Goal: Information Seeking & Learning: Learn about a topic

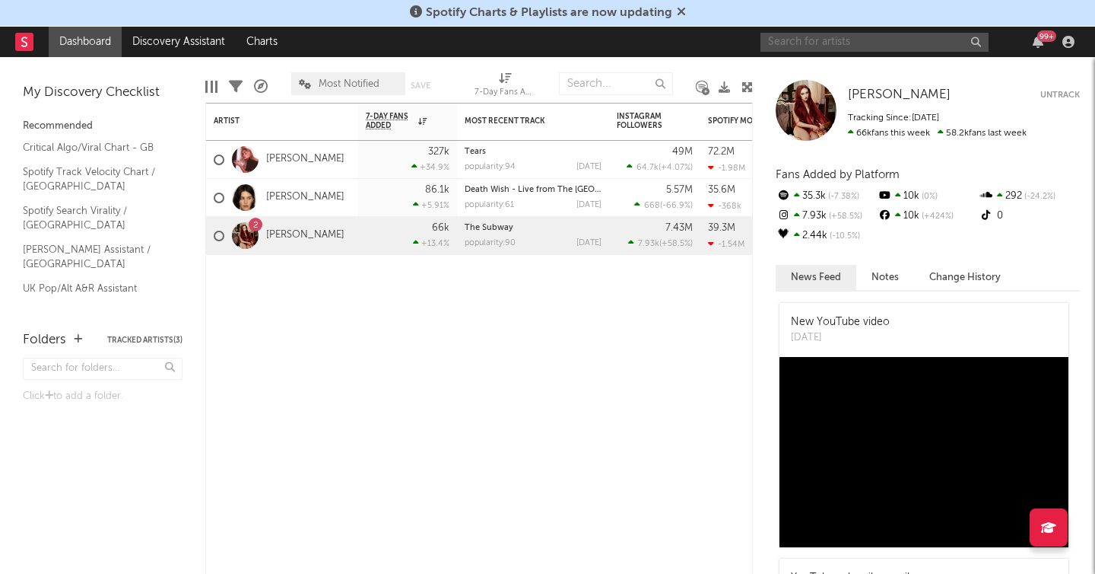
click at [824, 48] on input "text" at bounding box center [875, 42] width 228 height 19
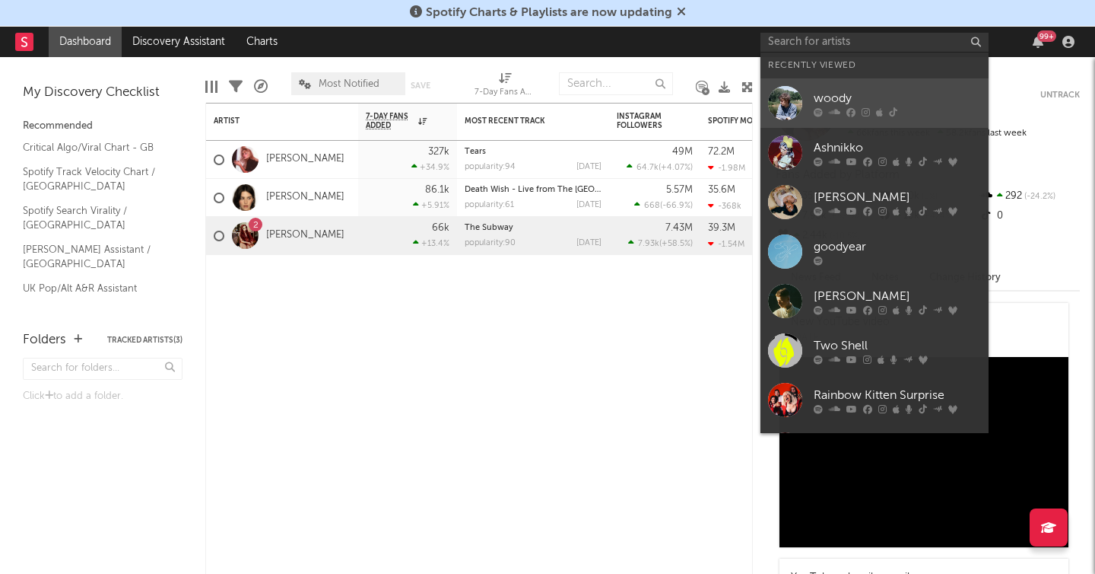
click at [826, 104] on div "woody" at bounding box center [897, 98] width 167 height 18
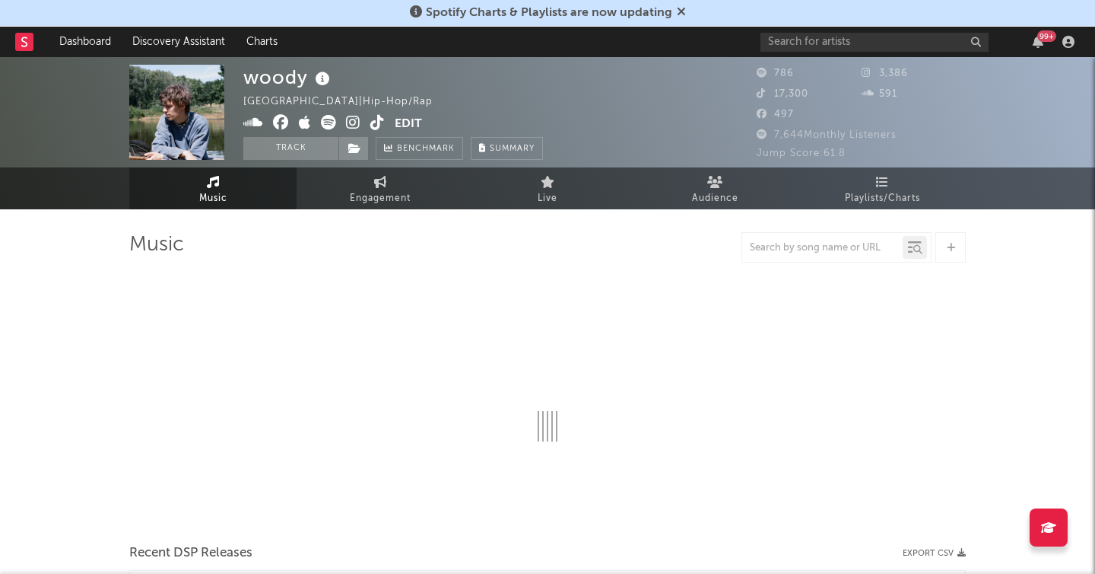
select select "1w"
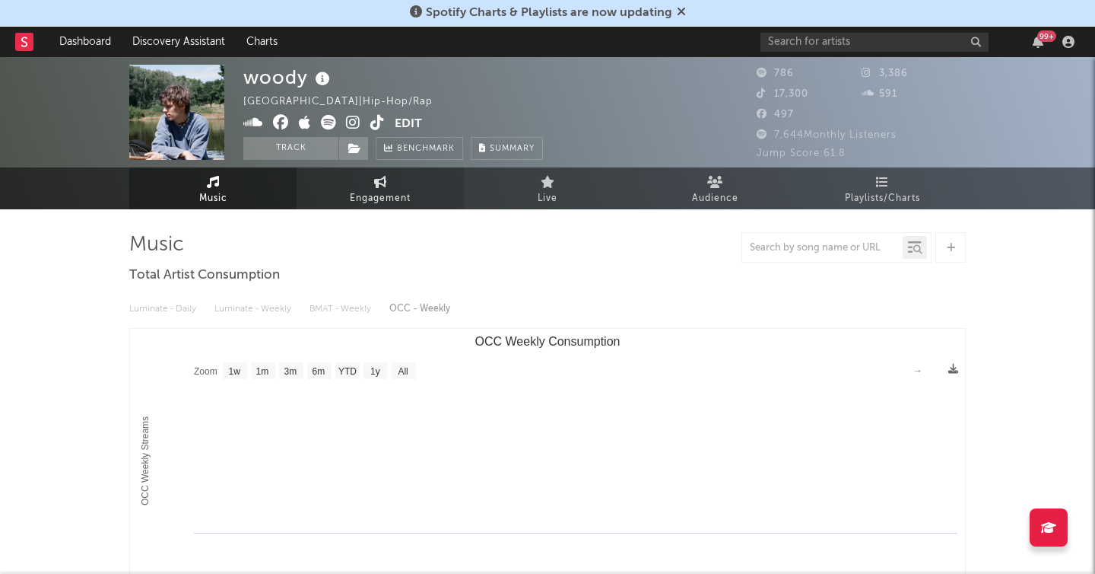
click at [415, 189] on link "Engagement" at bounding box center [380, 188] width 167 height 42
select select "1w"
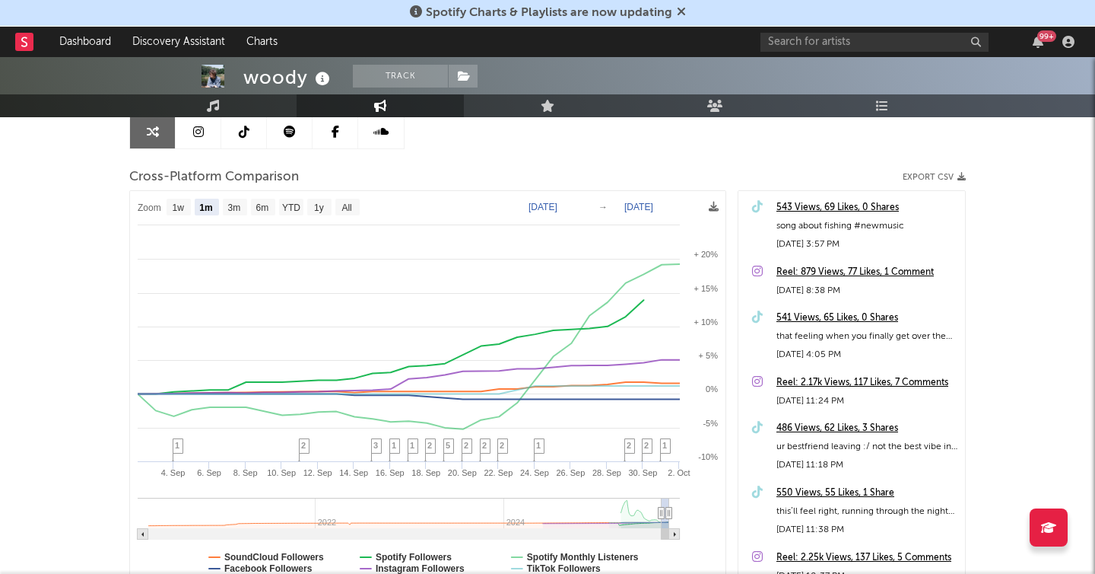
scroll to position [203, 0]
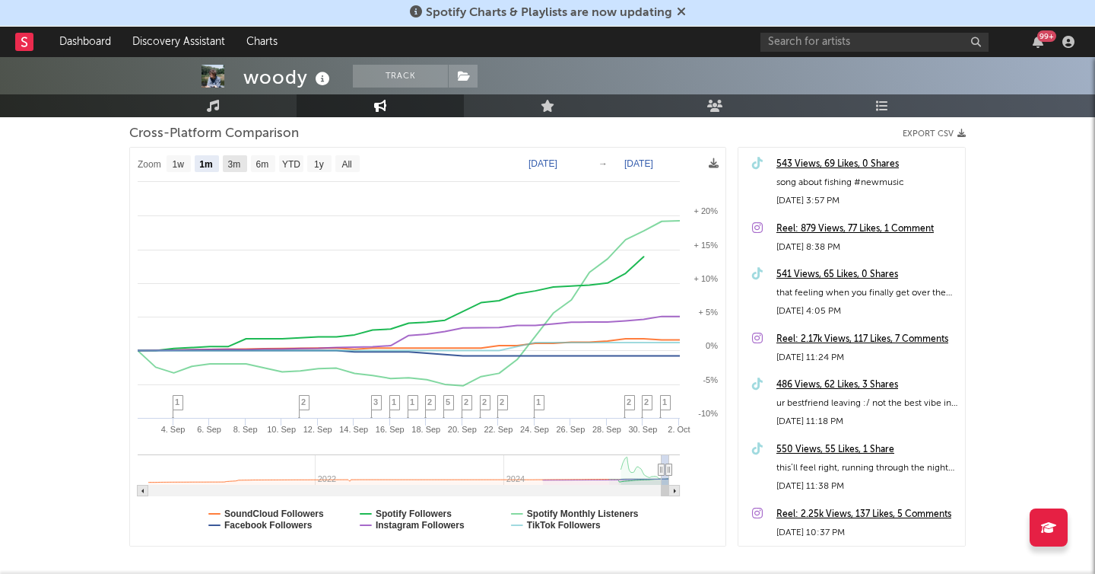
click at [234, 164] on text "3m" at bounding box center [234, 164] width 13 height 11
select select "3m"
type input "[DATE]"
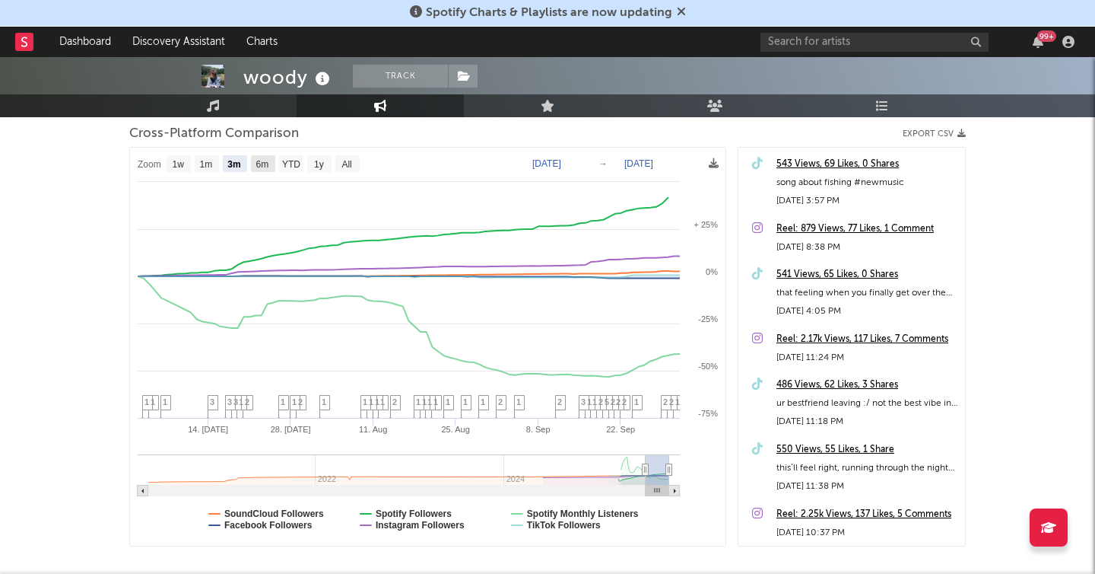
click at [262, 162] on text "6m" at bounding box center [262, 164] width 13 height 11
select select "6m"
type input "[DATE]"
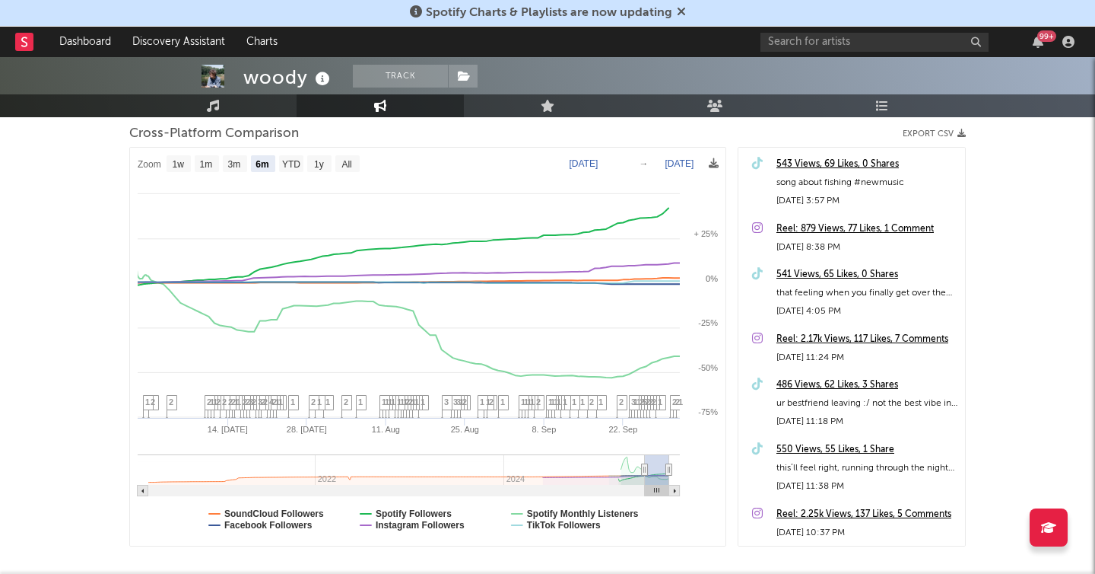
select select "6m"
